Goal: Information Seeking & Learning: Check status

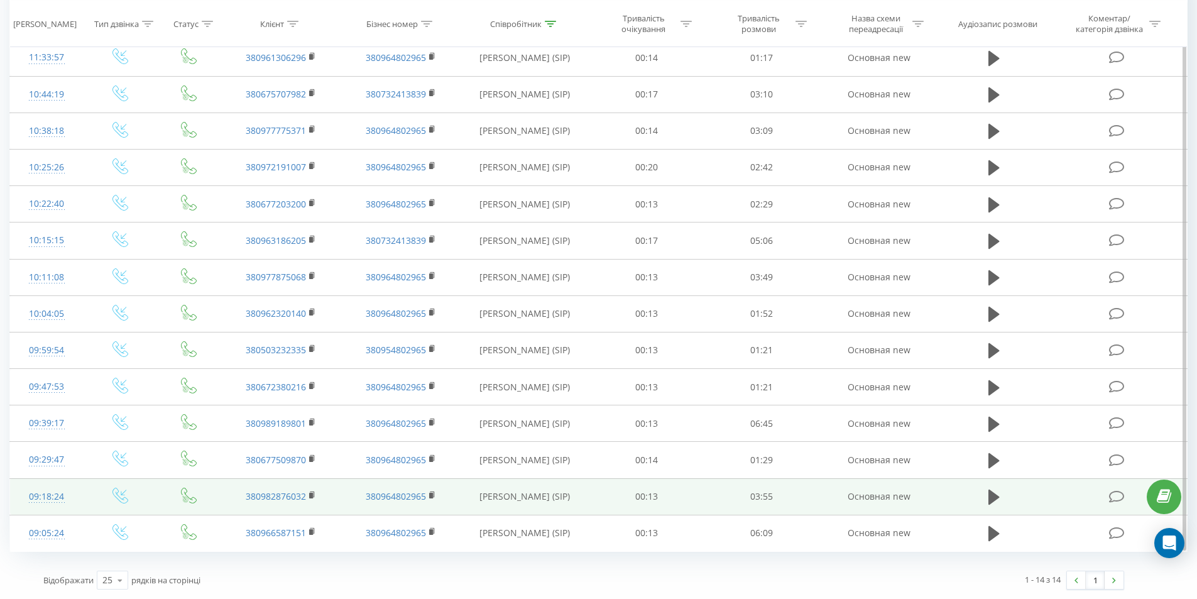
scroll to position [148, 0]
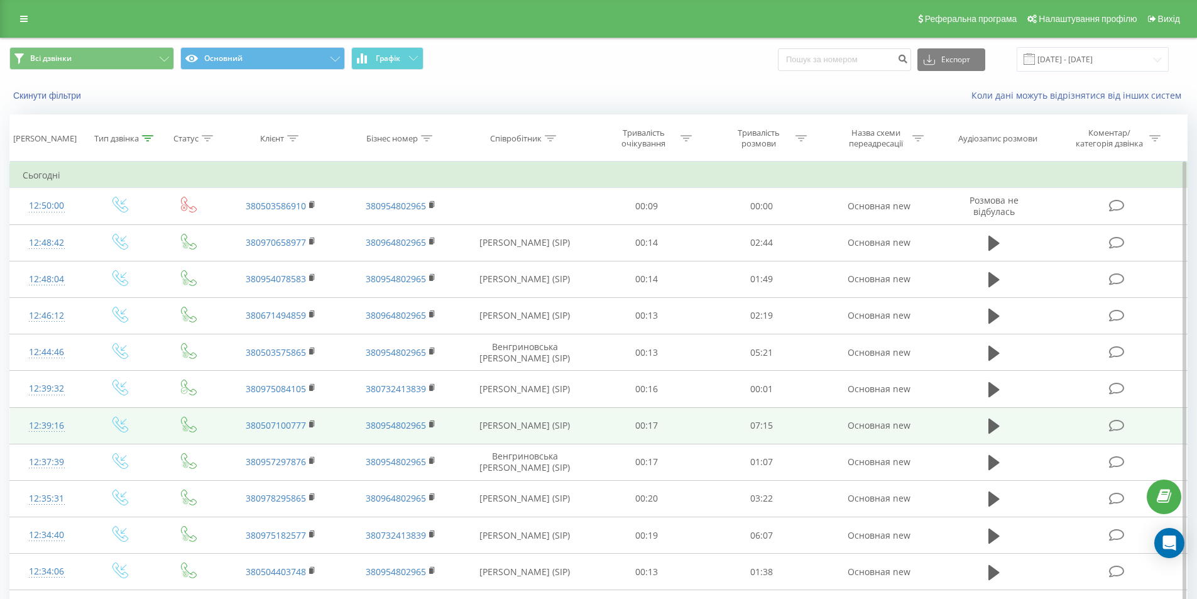
scroll to position [440, 0]
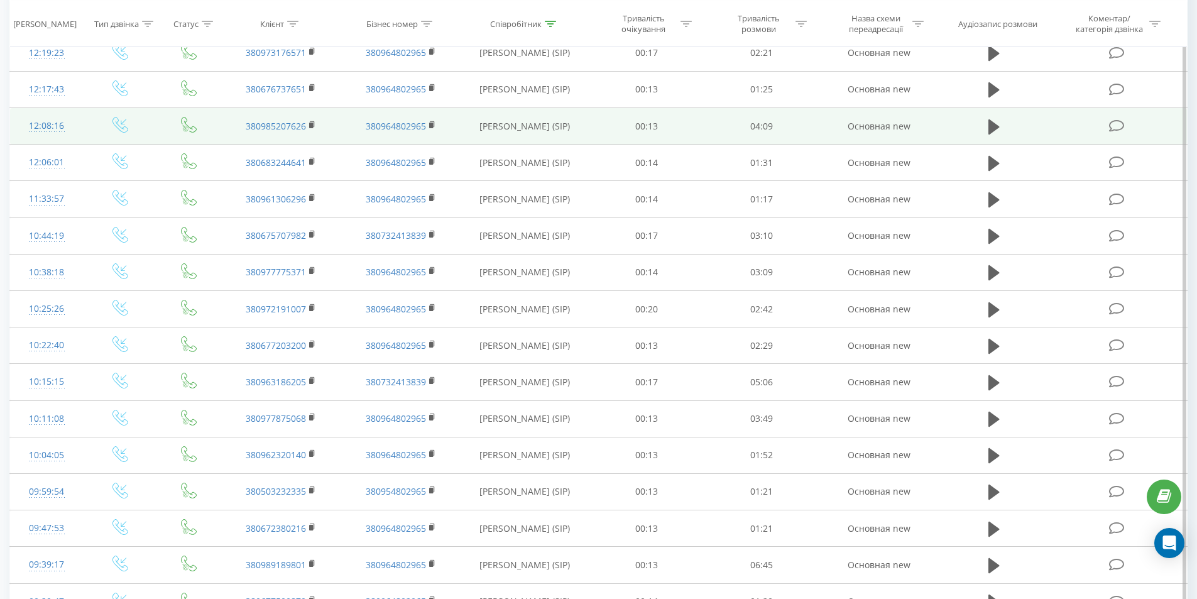
scroll to position [550, 0]
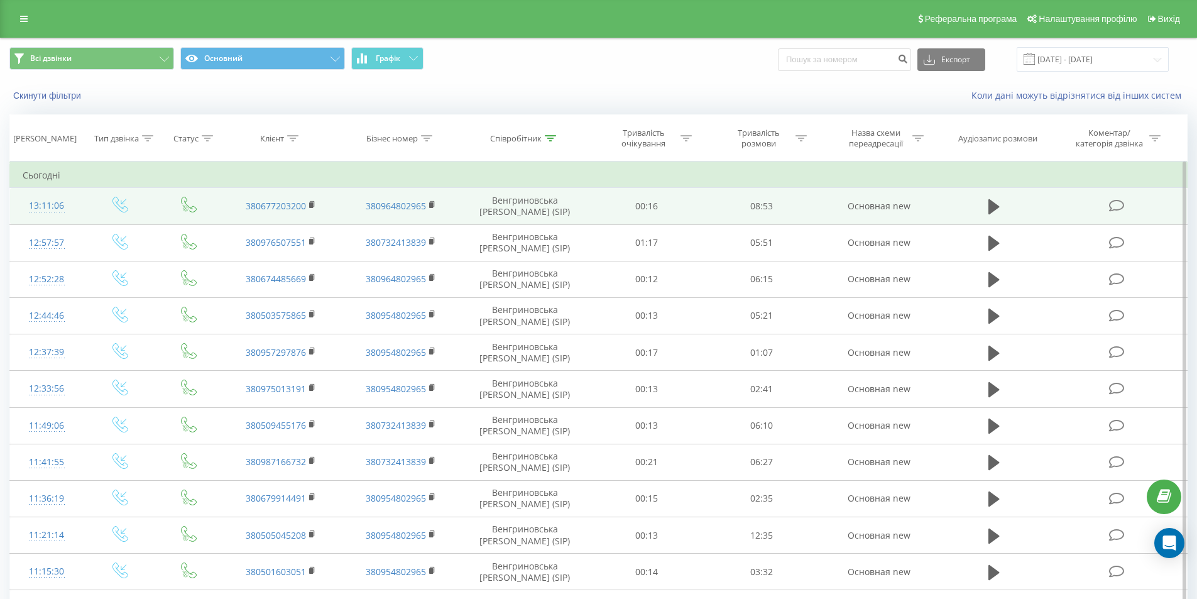
click at [998, 196] on td at bounding box center [994, 206] width 111 height 36
click at [990, 214] on icon at bounding box center [993, 206] width 11 height 15
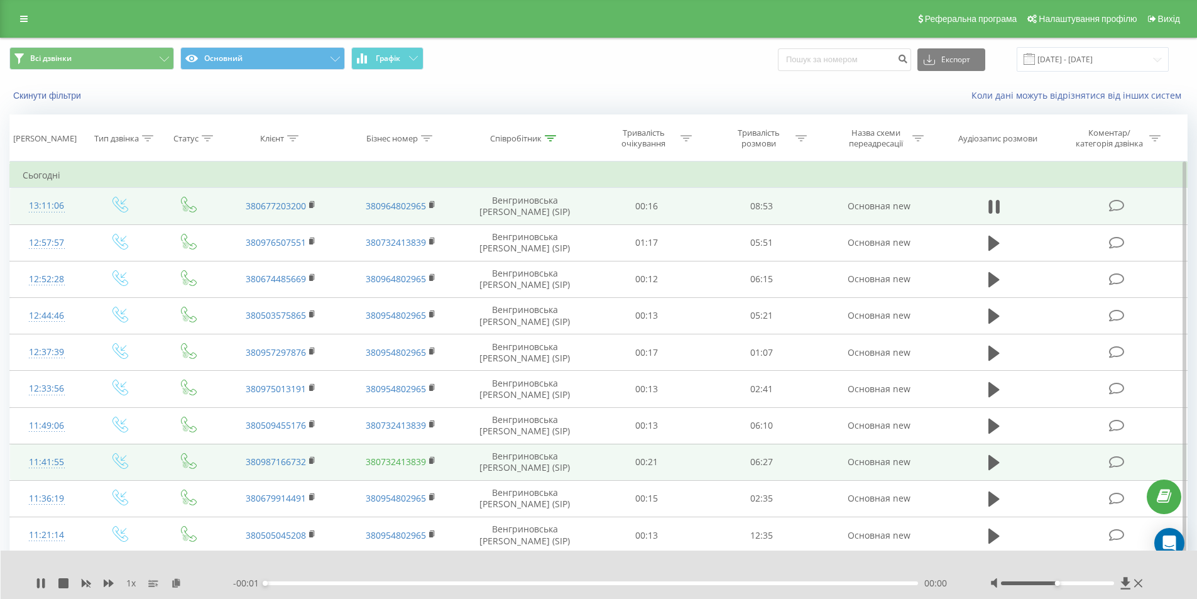
scroll to position [189, 0]
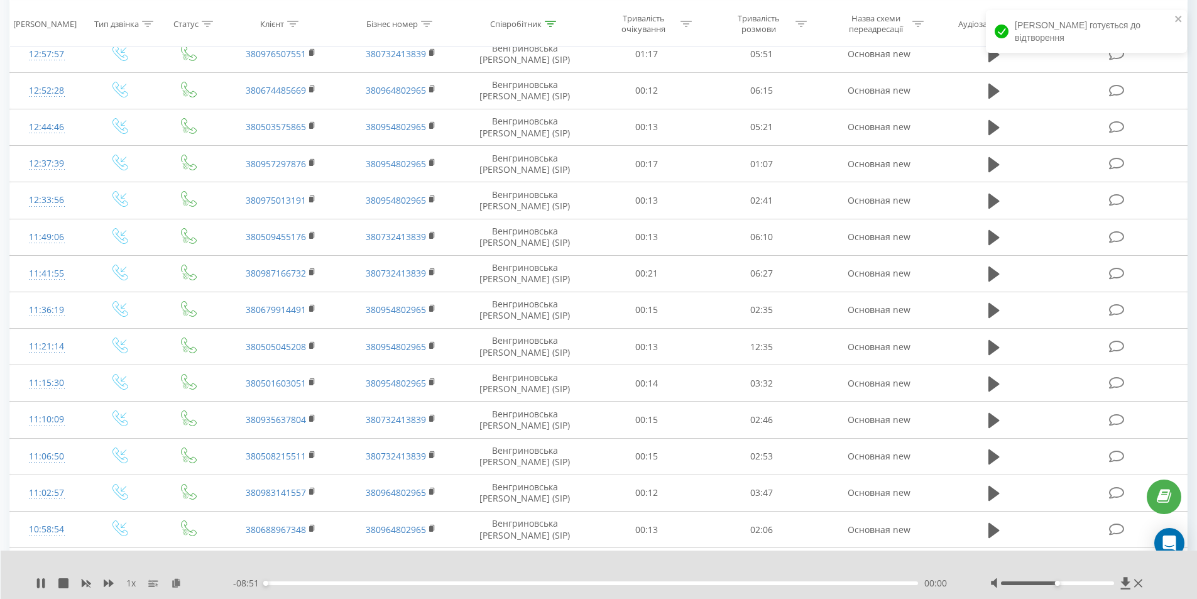
click at [336, 584] on div "00:00" at bounding box center [591, 583] width 653 height 4
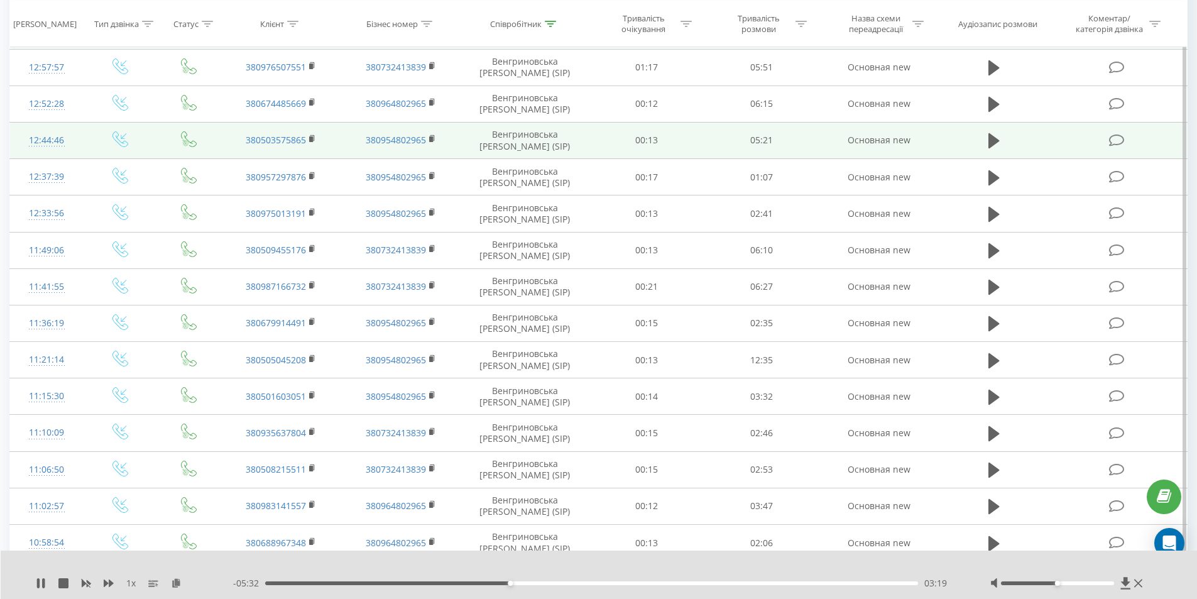
scroll to position [0, 0]
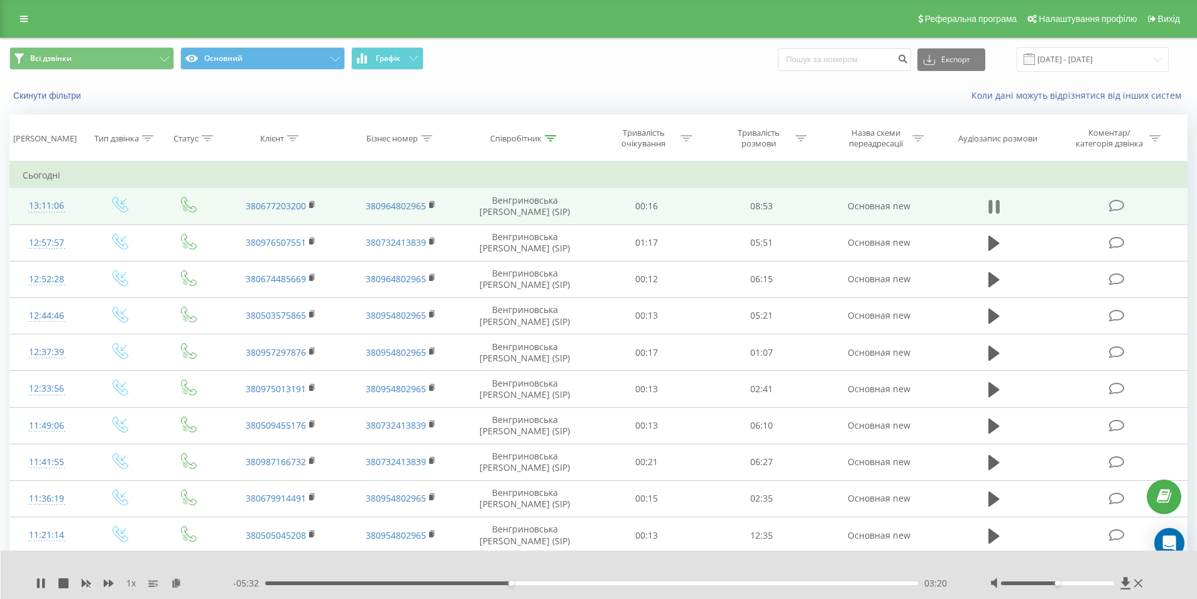
click at [996, 214] on icon at bounding box center [993, 207] width 11 height 18
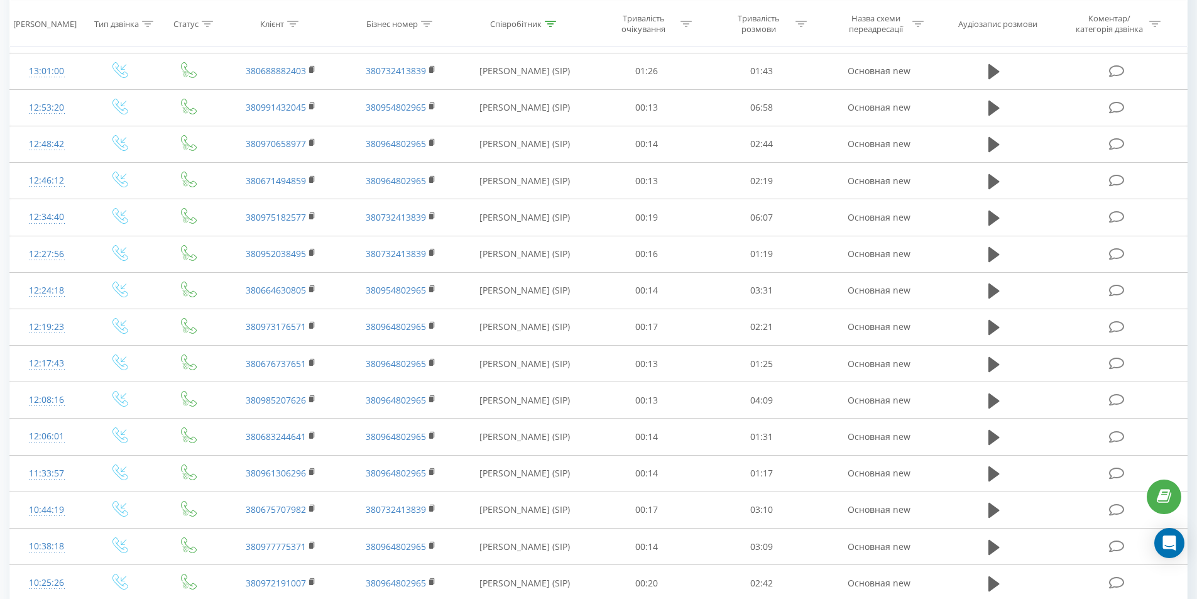
scroll to position [550, 0]
